Goal: Task Accomplishment & Management: Manage account settings

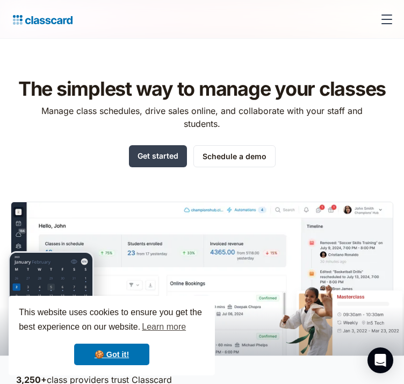
click at [374, 24] on div "menu" at bounding box center [387, 19] width 26 height 26
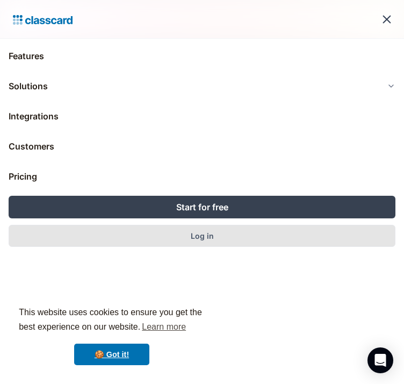
click at [207, 236] on link "Log in" at bounding box center [202, 236] width 387 height 22
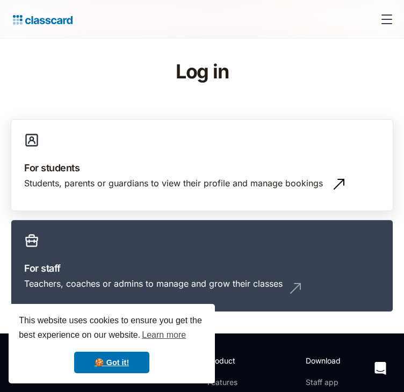
click at [114, 189] on div "Students, parents or guardians to view their profile and manage bookings" at bounding box center [173, 183] width 299 height 12
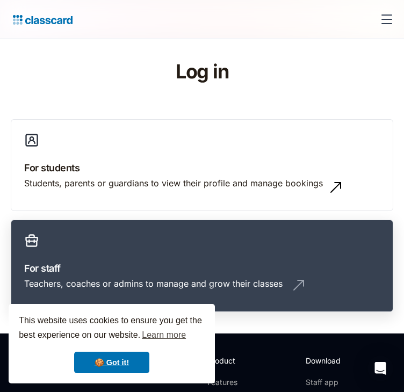
click at [283, 278] on div "Teachers, coaches or admins to manage and grow their classes" at bounding box center [153, 284] width 258 height 12
